Goal: Navigation & Orientation: Find specific page/section

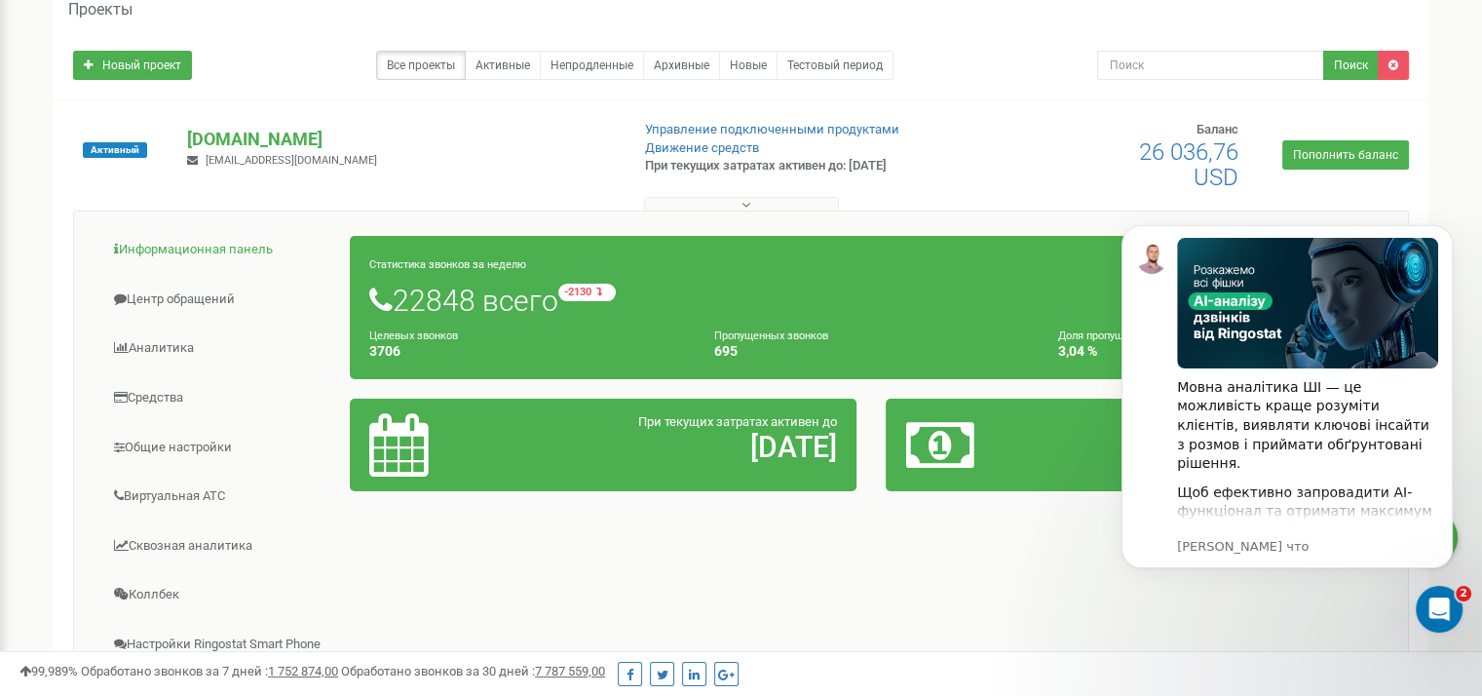
scroll to position [129, 0]
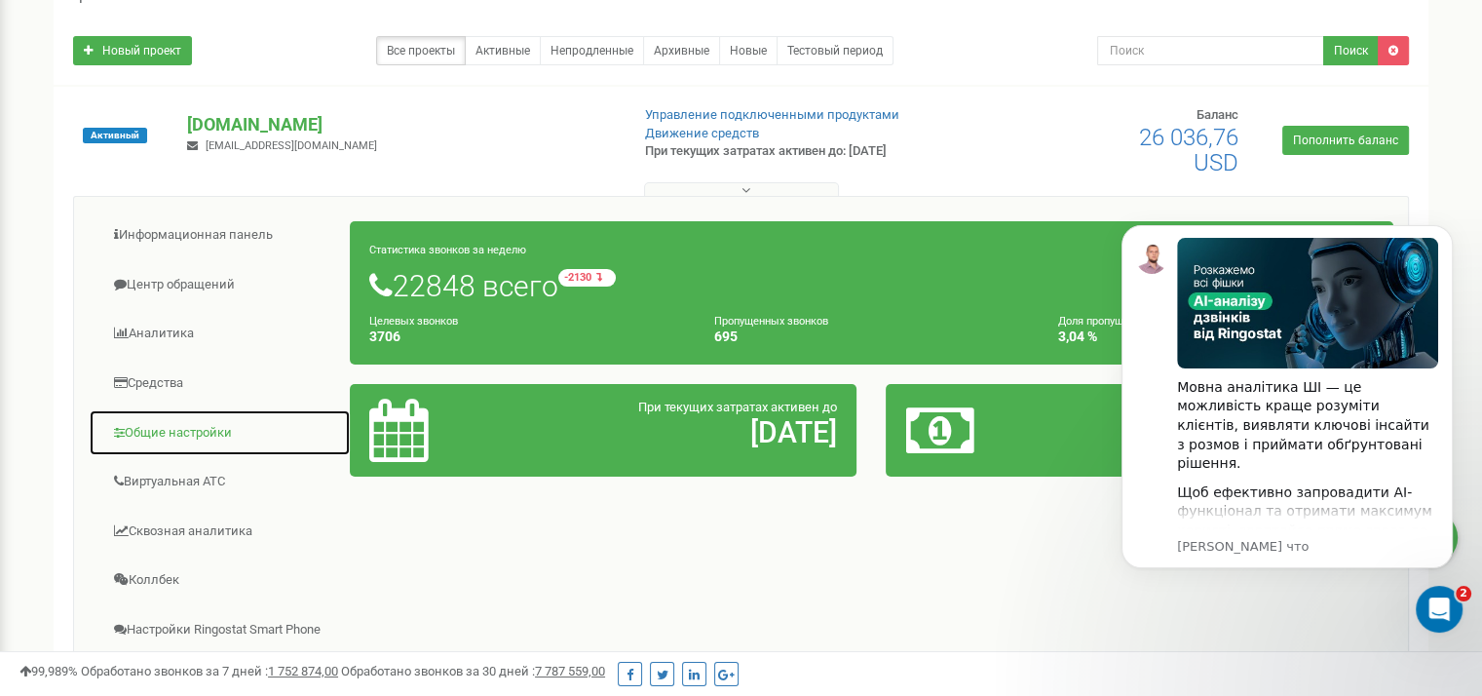
click at [202, 424] on link "Общие настройки" at bounding box center [220, 433] width 262 height 48
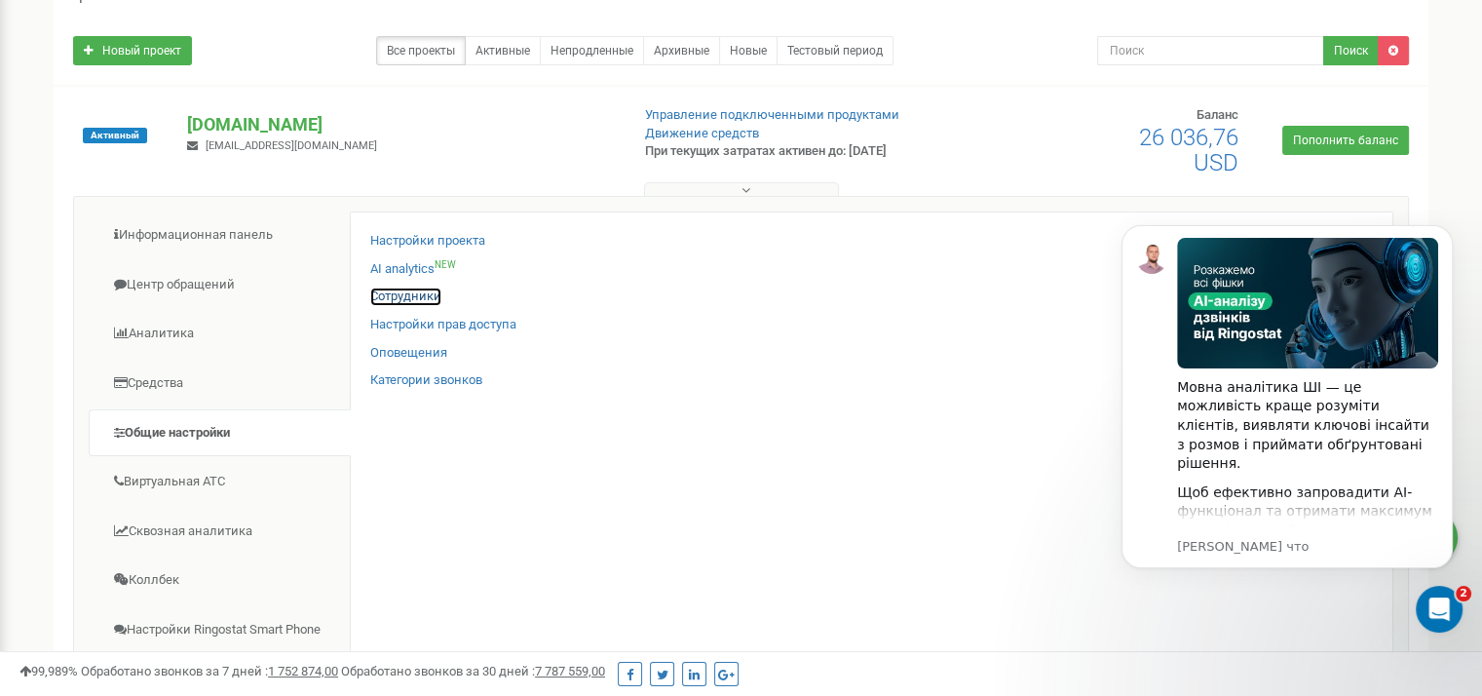
click at [417, 291] on link "Сотрудники" at bounding box center [405, 296] width 71 height 19
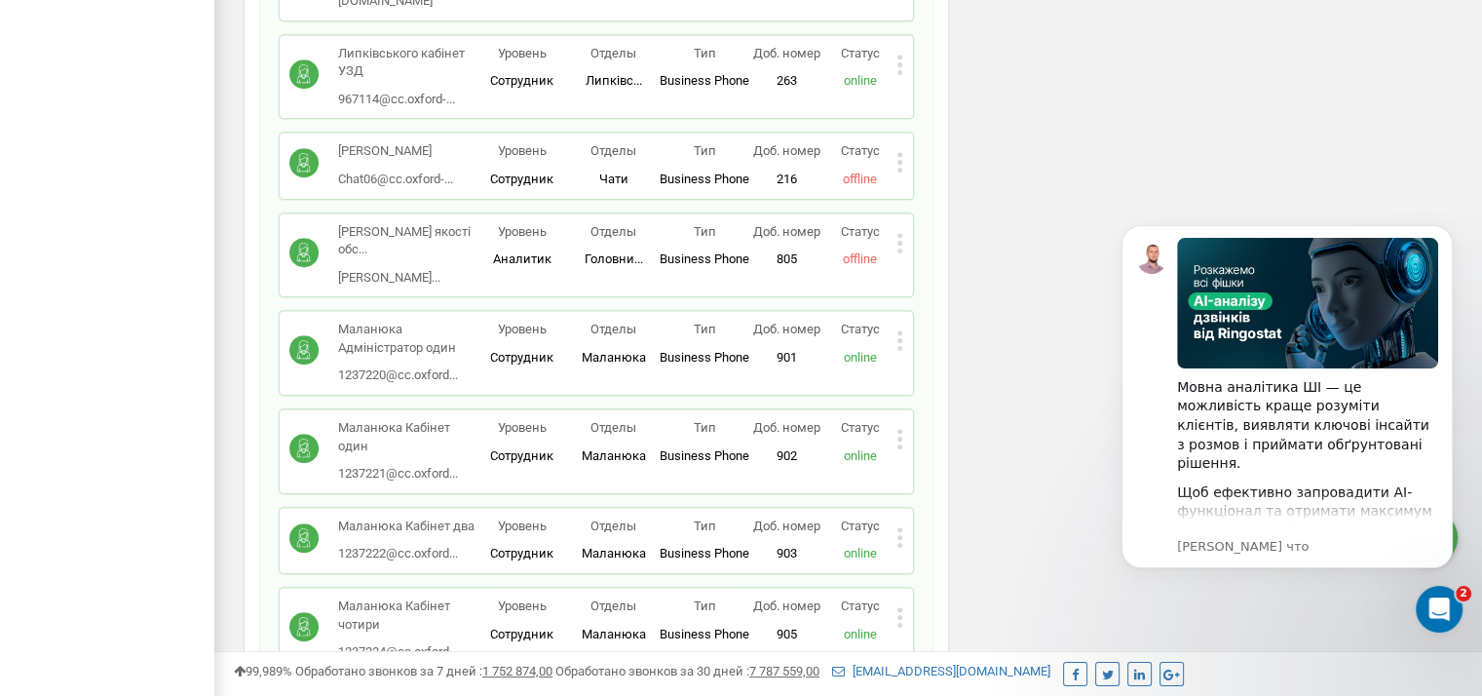
scroll to position [23199, 0]
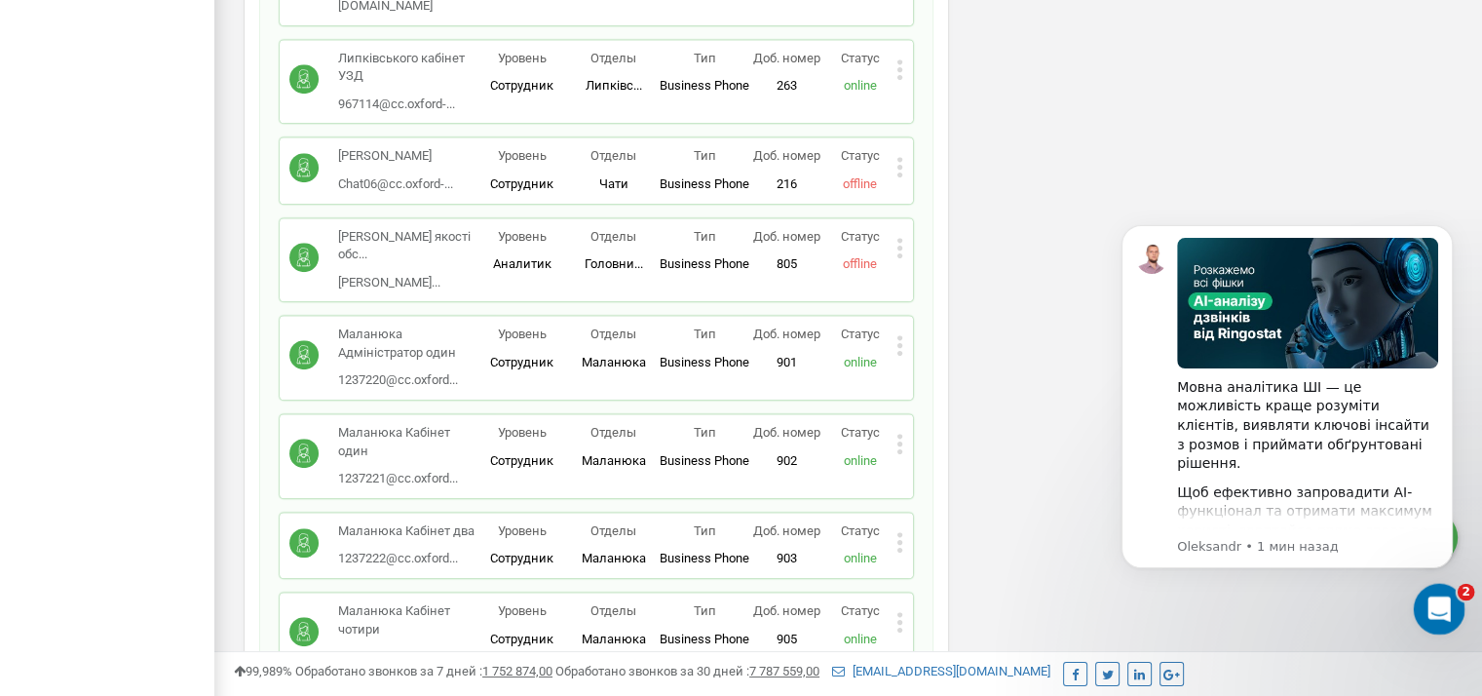
click at [1433, 615] on icon "Открыть службу сообщений Intercom" at bounding box center [1437, 606] width 32 height 32
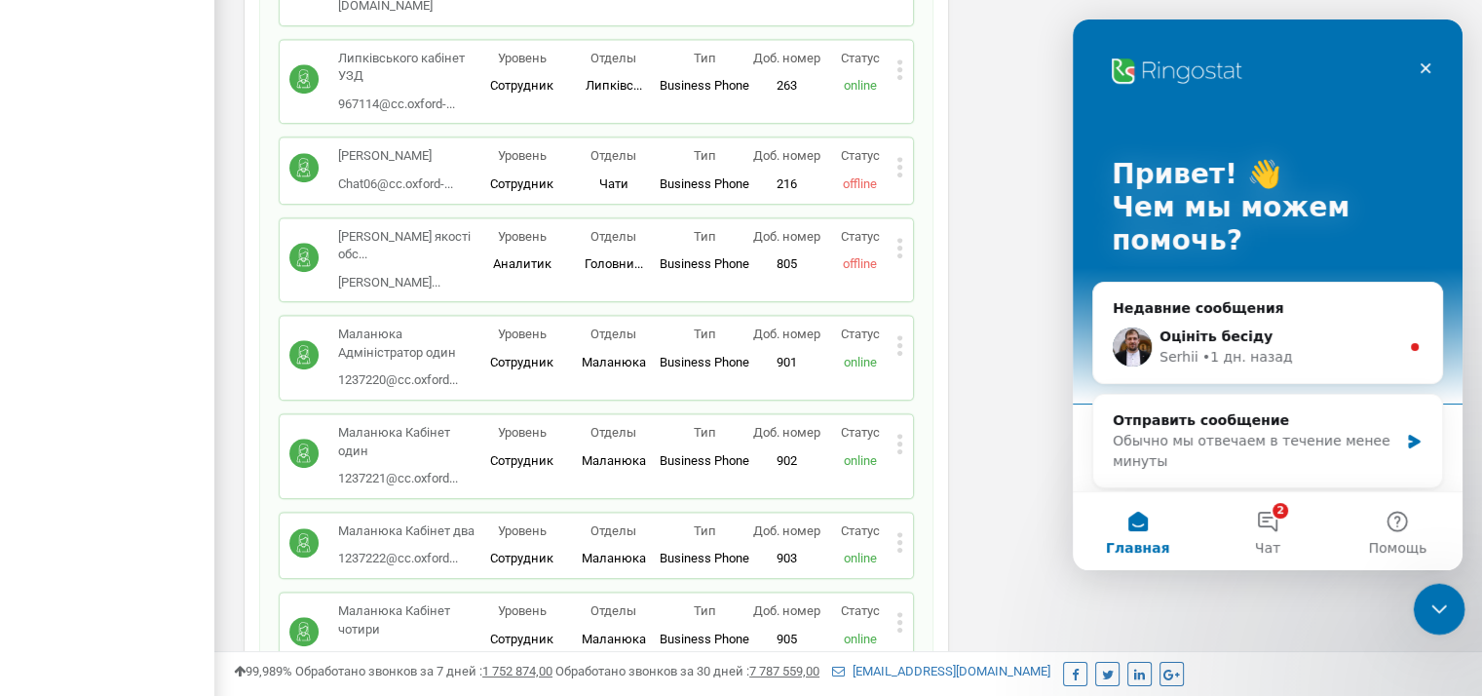
scroll to position [0, 0]
click at [1271, 533] on button "2 Чат" at bounding box center [1267, 531] width 130 height 78
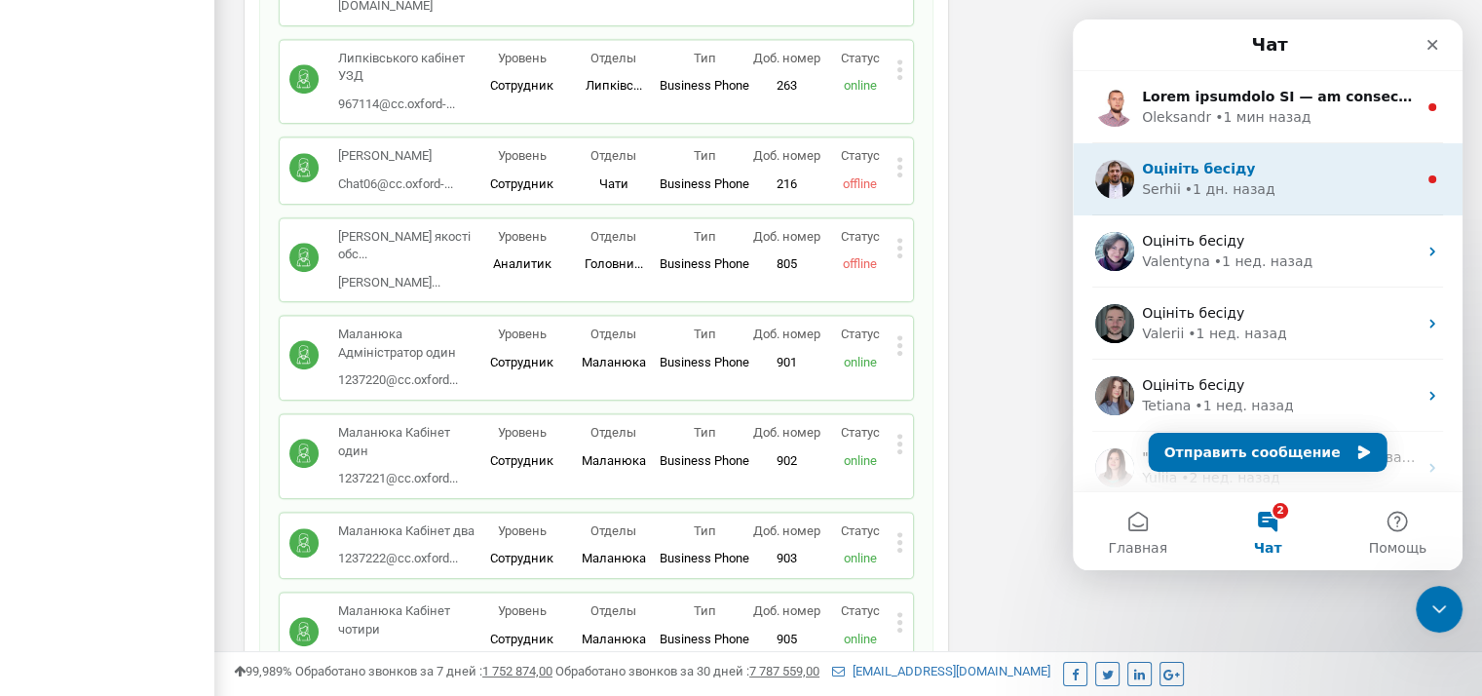
click at [1344, 197] on div "[PERSON_NAME] • 1 дн. назад" at bounding box center [1279, 189] width 275 height 20
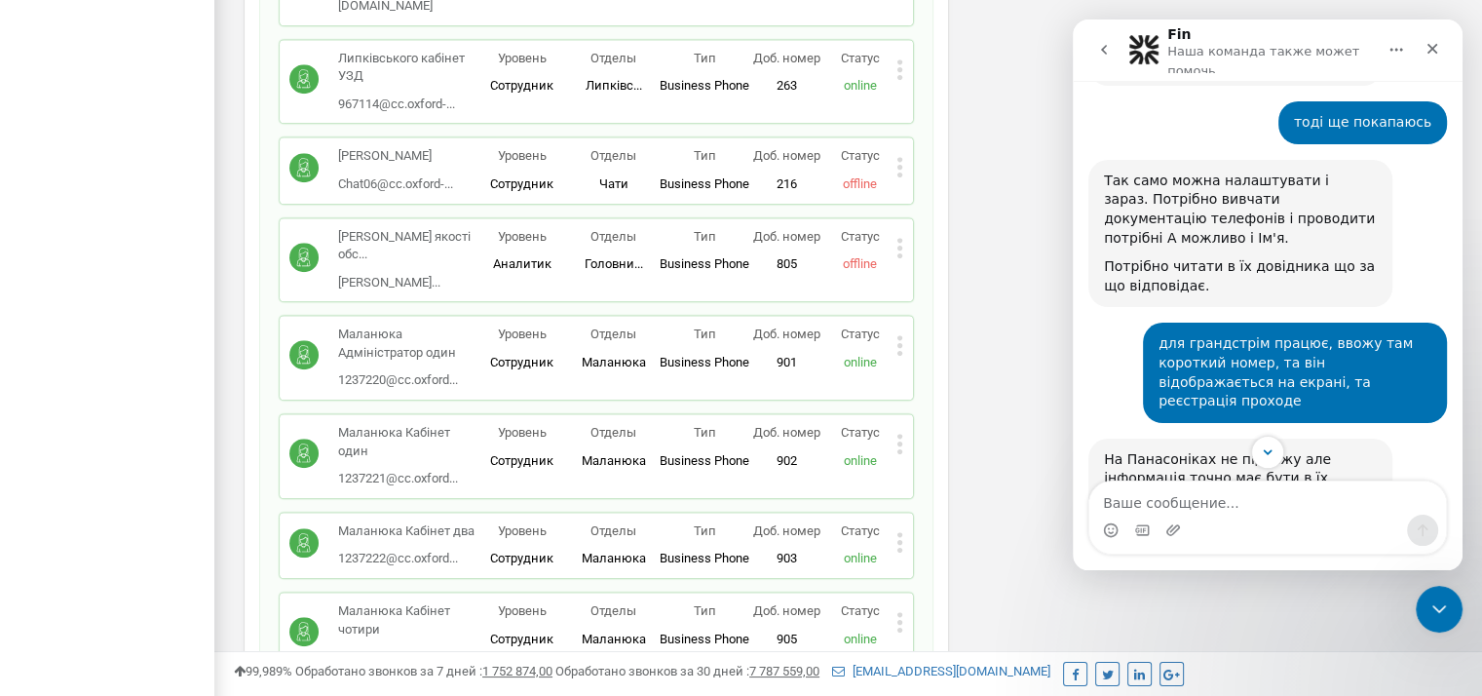
scroll to position [14770, 0]
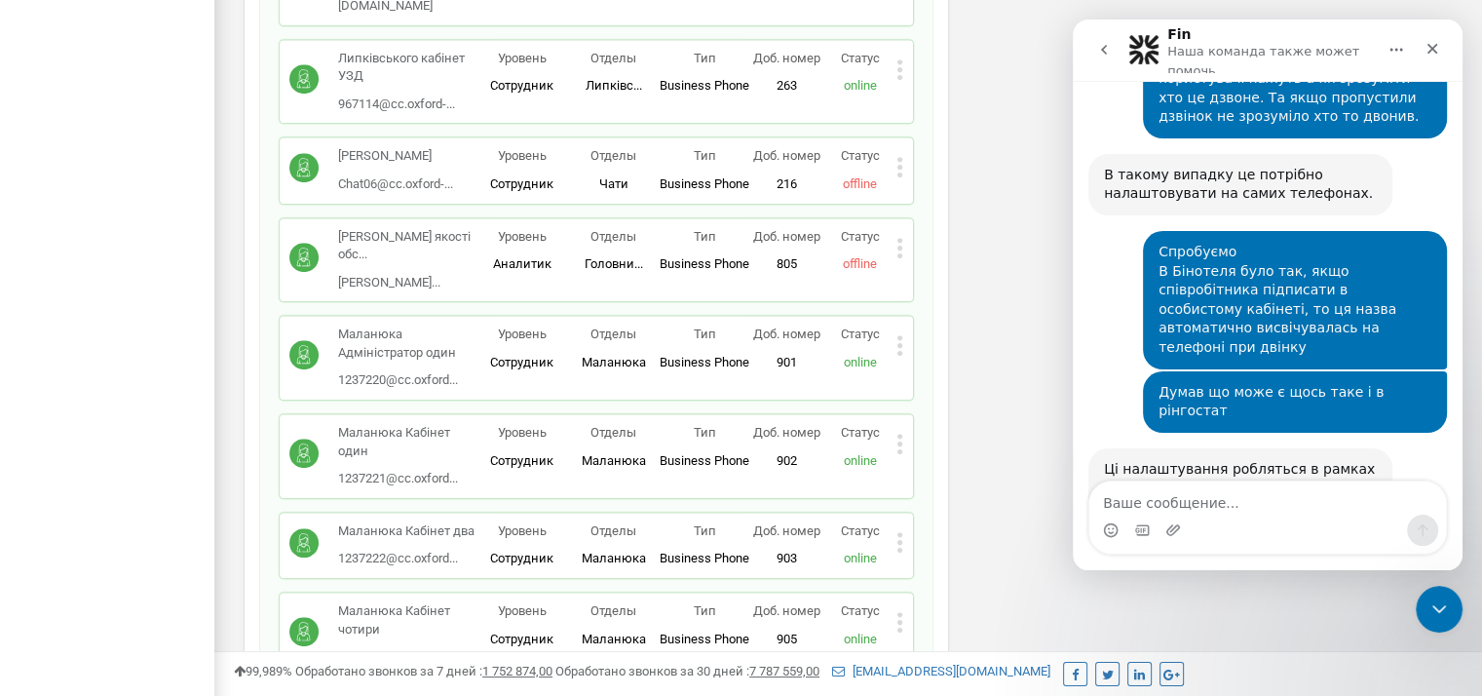
click at [1099, 48] on icon "go back" at bounding box center [1104, 50] width 16 height 16
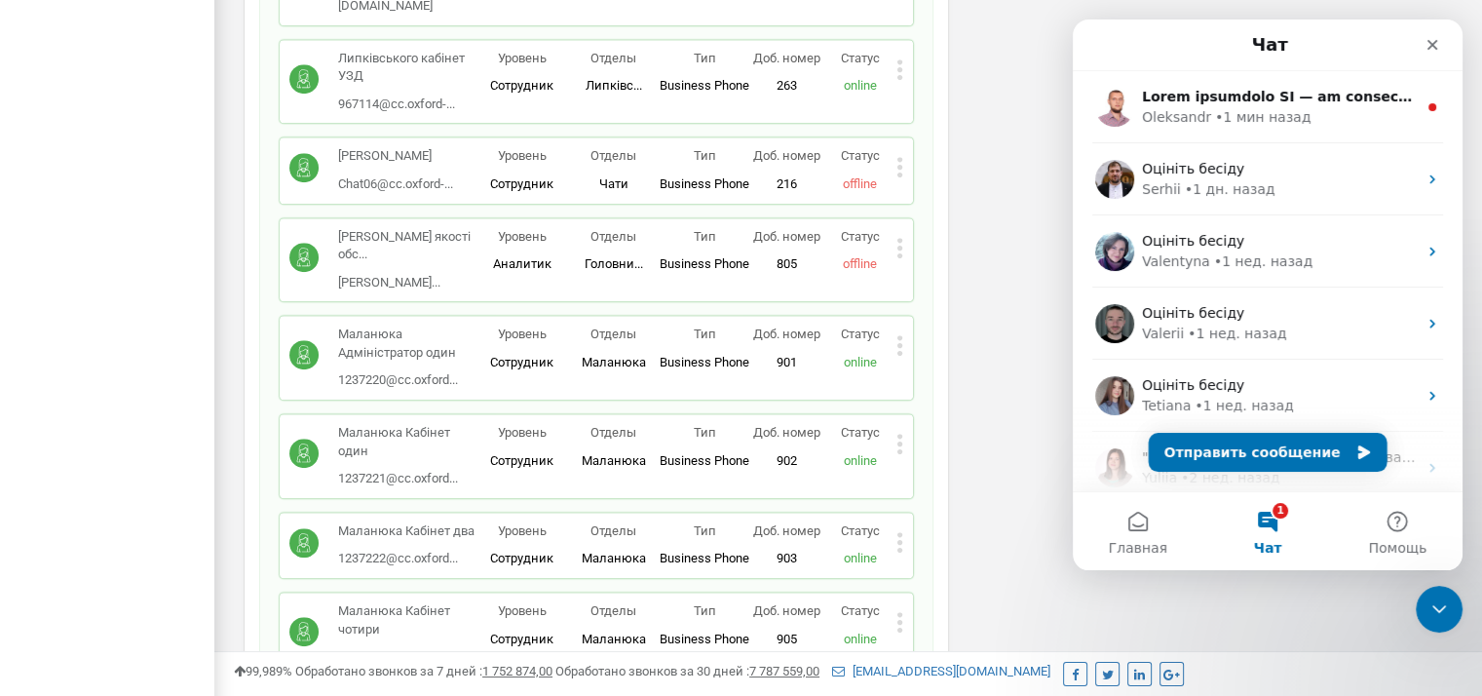
scroll to position [0, 0]
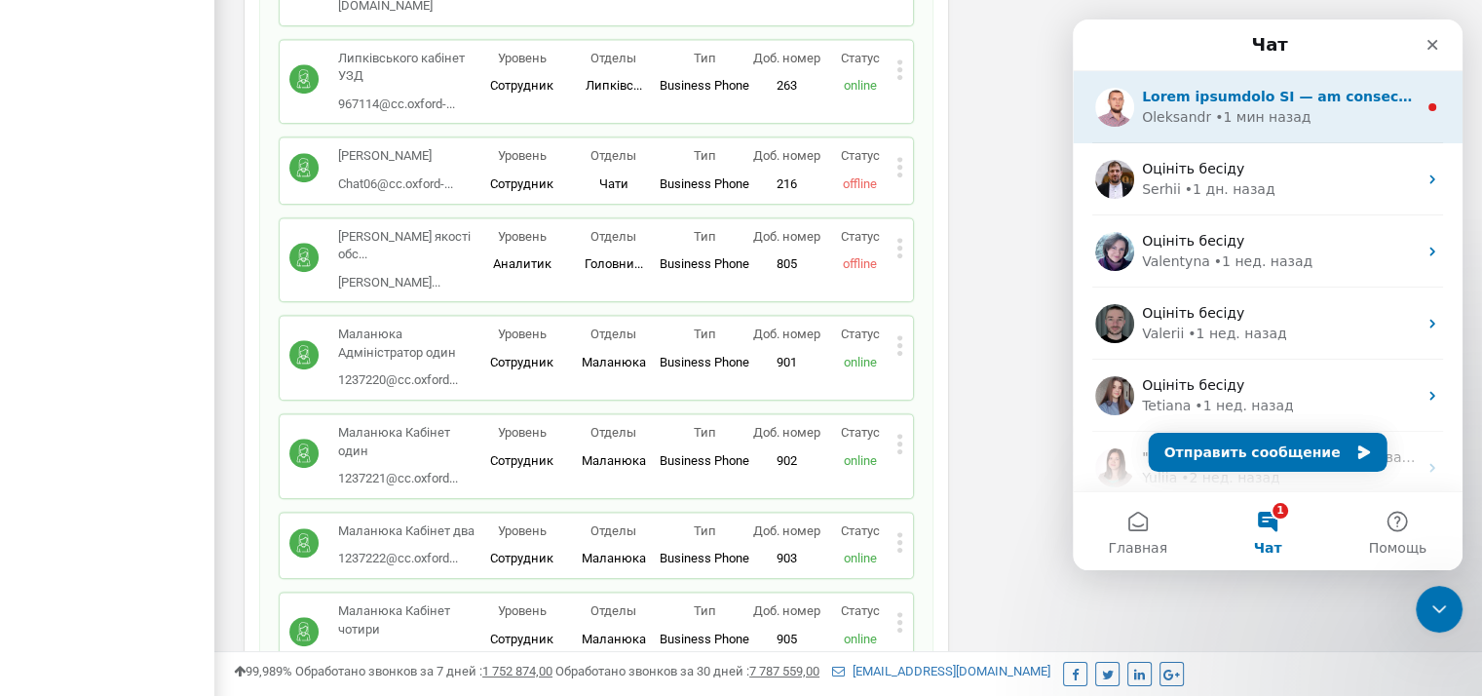
click at [1261, 128] on div "Oleksandr • 1 мин назад" at bounding box center [1268, 107] width 390 height 72
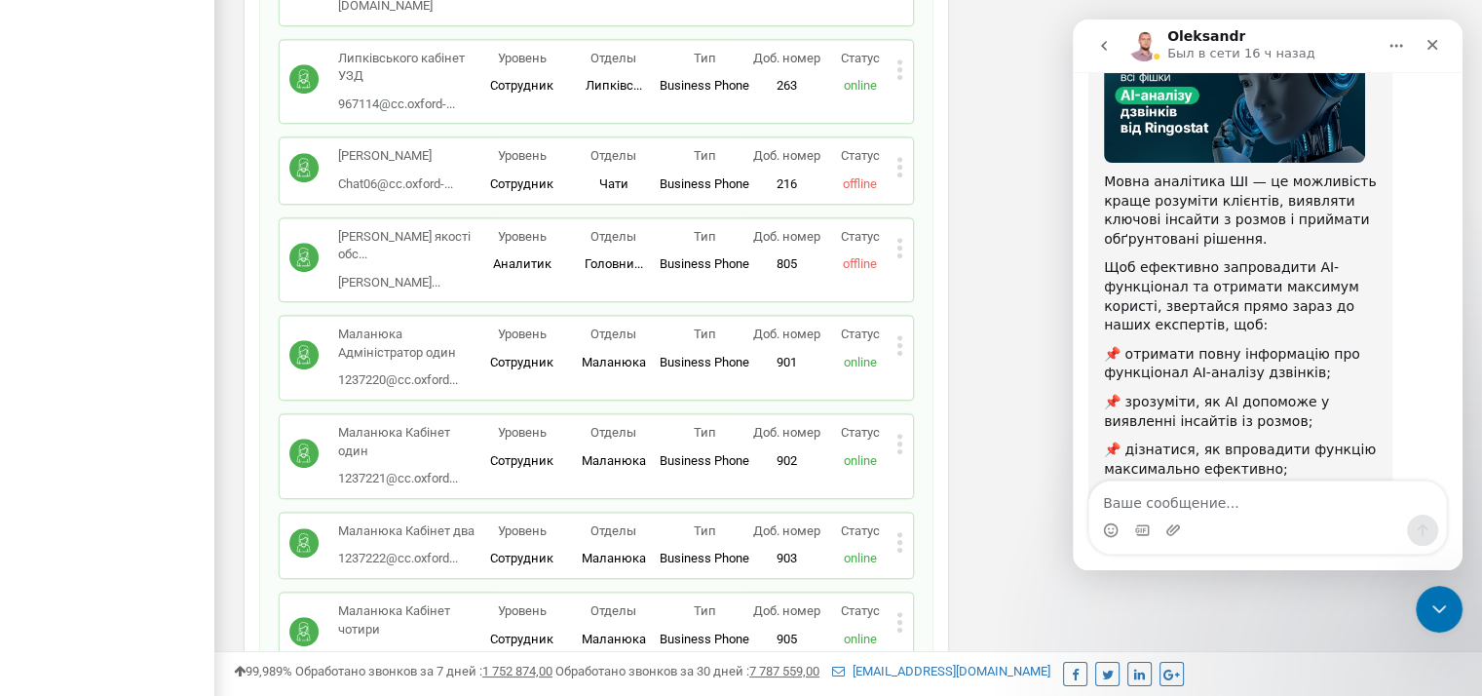
scroll to position [326, 0]
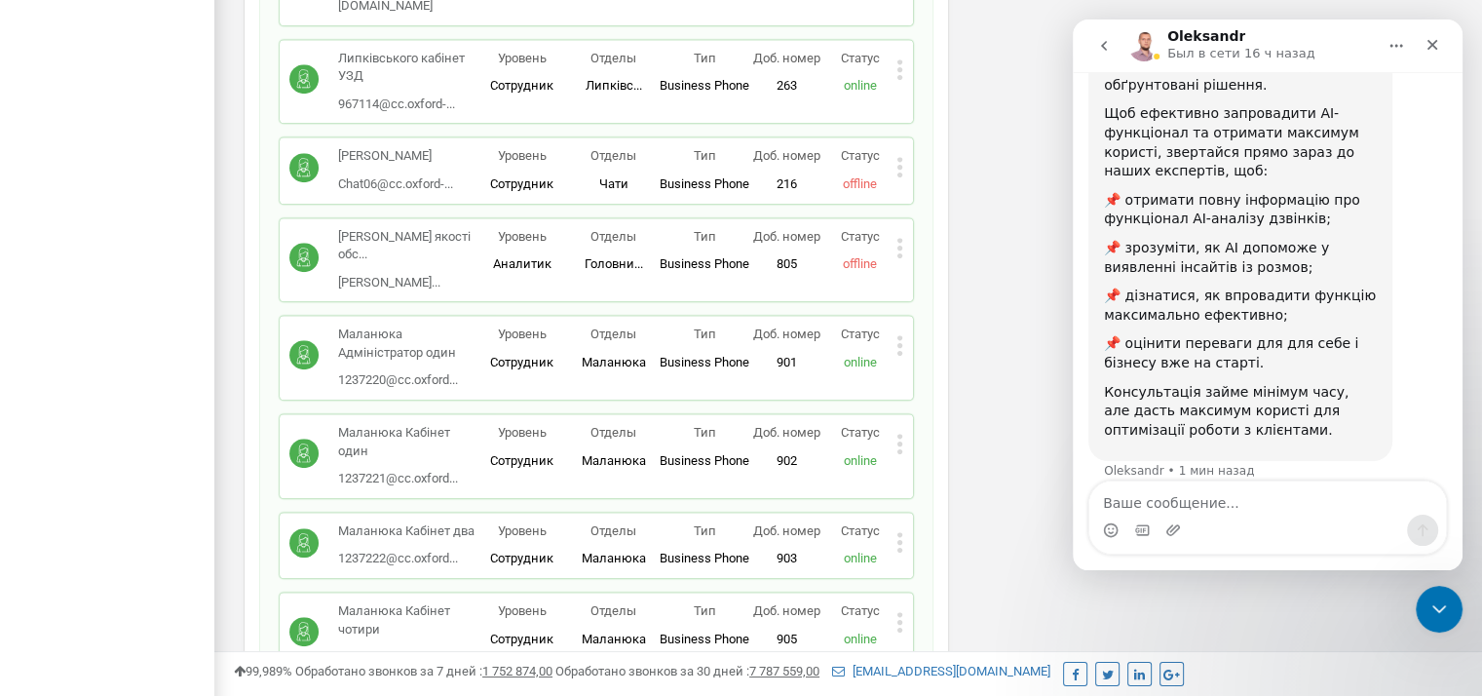
click at [1111, 47] on icon "go back" at bounding box center [1104, 46] width 16 height 16
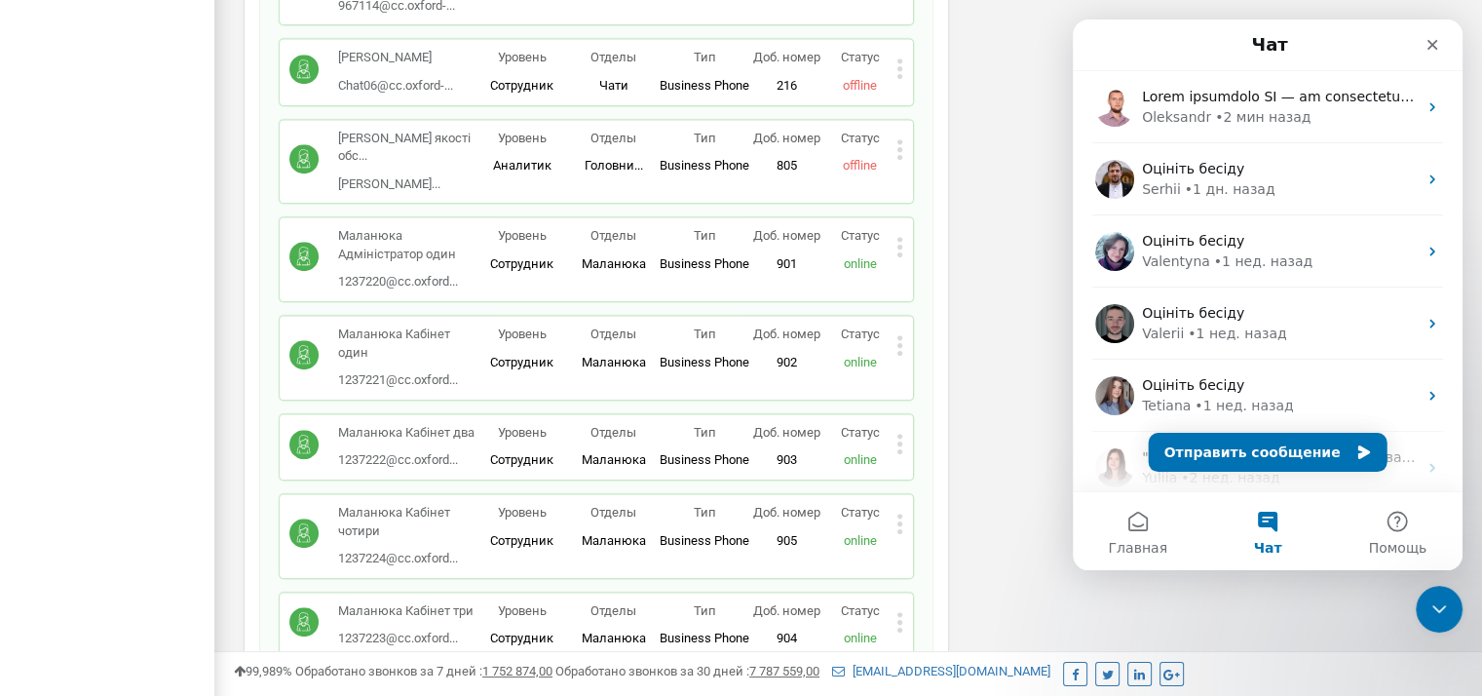
scroll to position [23297, 0]
